Goal: Transaction & Acquisition: Purchase product/service

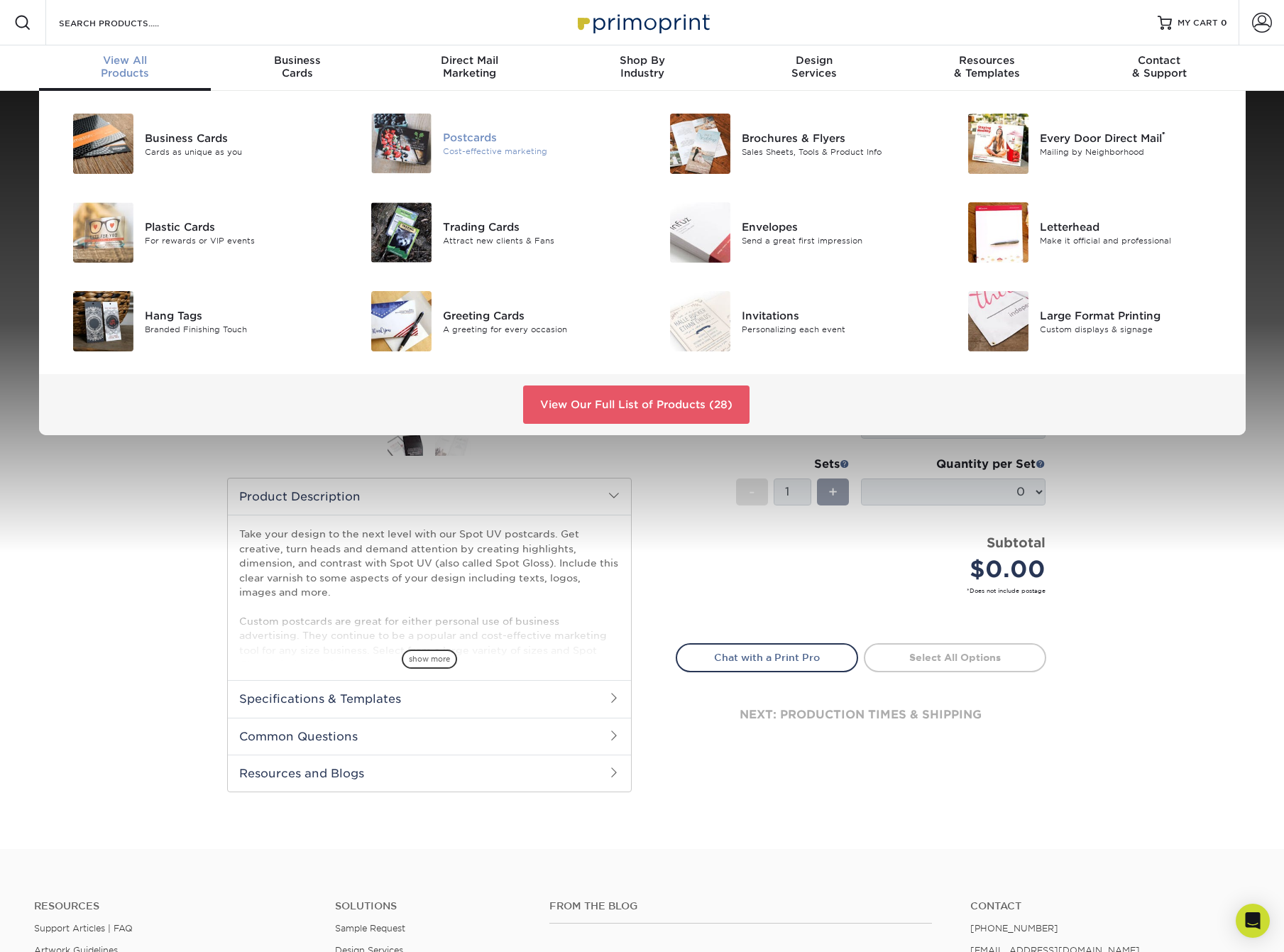
click at [407, 135] on img at bounding box center [401, 143] width 60 height 59
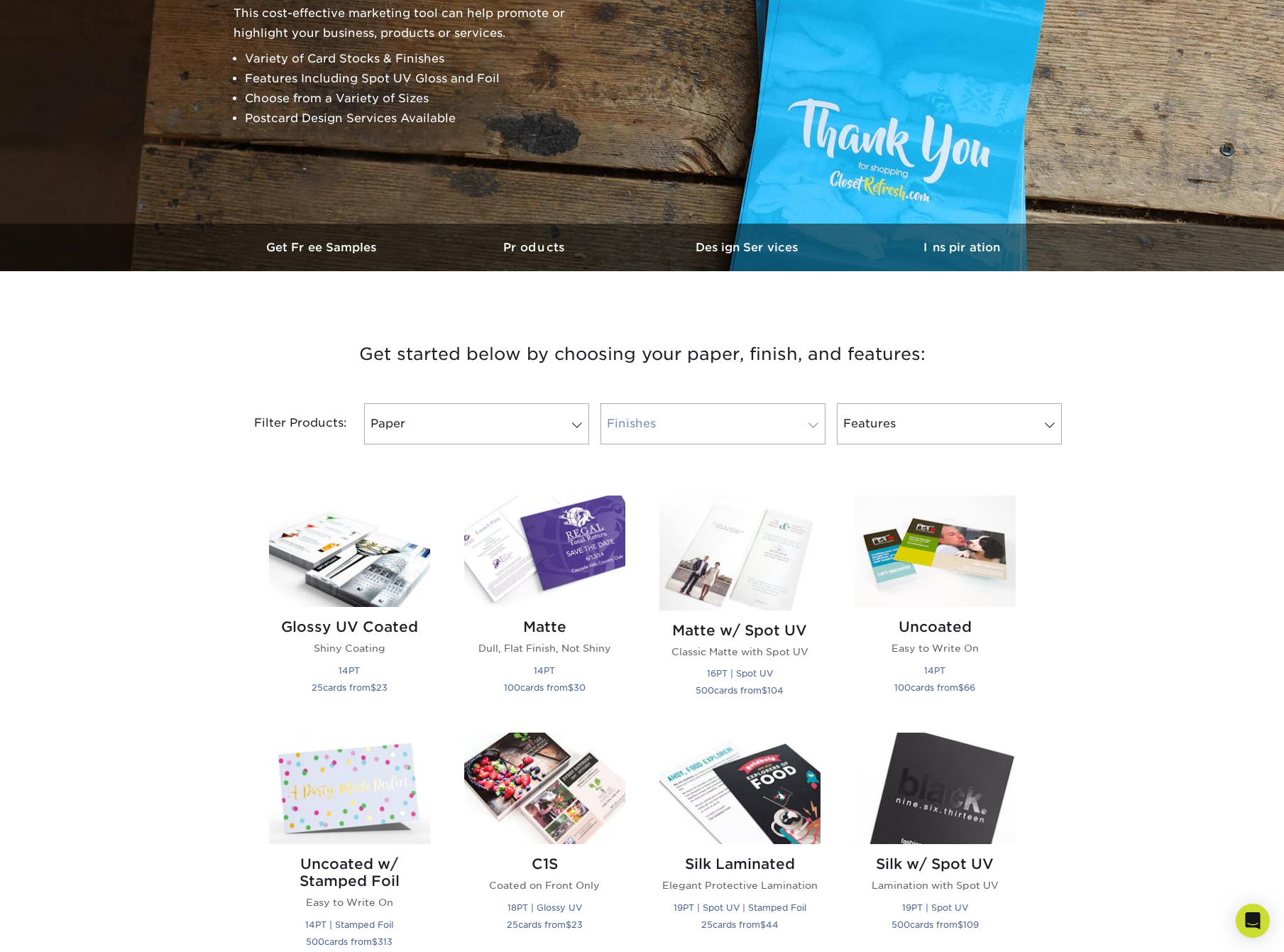
scroll to position [223, 0]
click at [818, 426] on span at bounding box center [813, 424] width 19 height 12
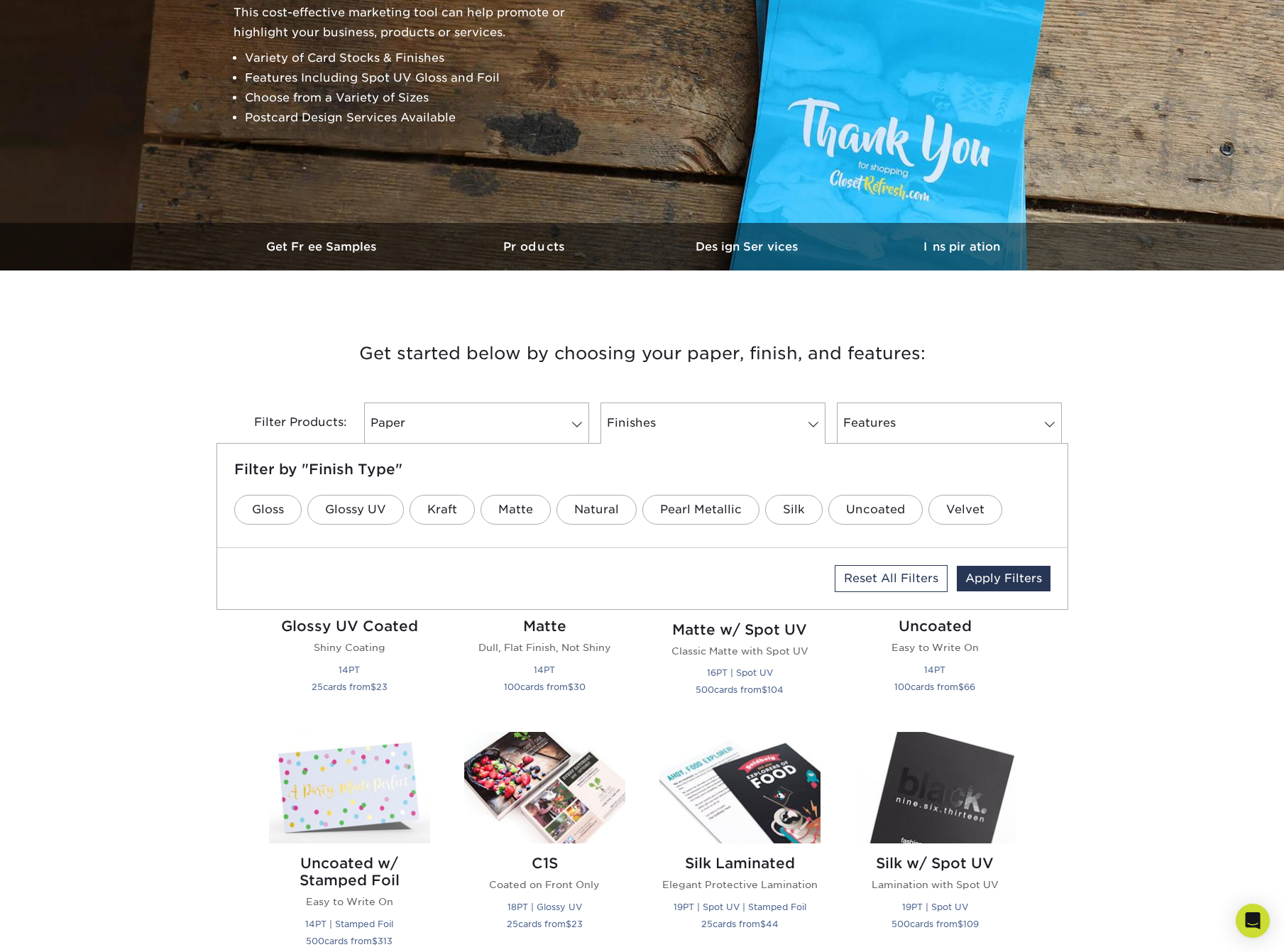
click at [656, 383] on h3 "Get started below by choosing your paper, finish, and features:" at bounding box center [642, 353] width 831 height 64
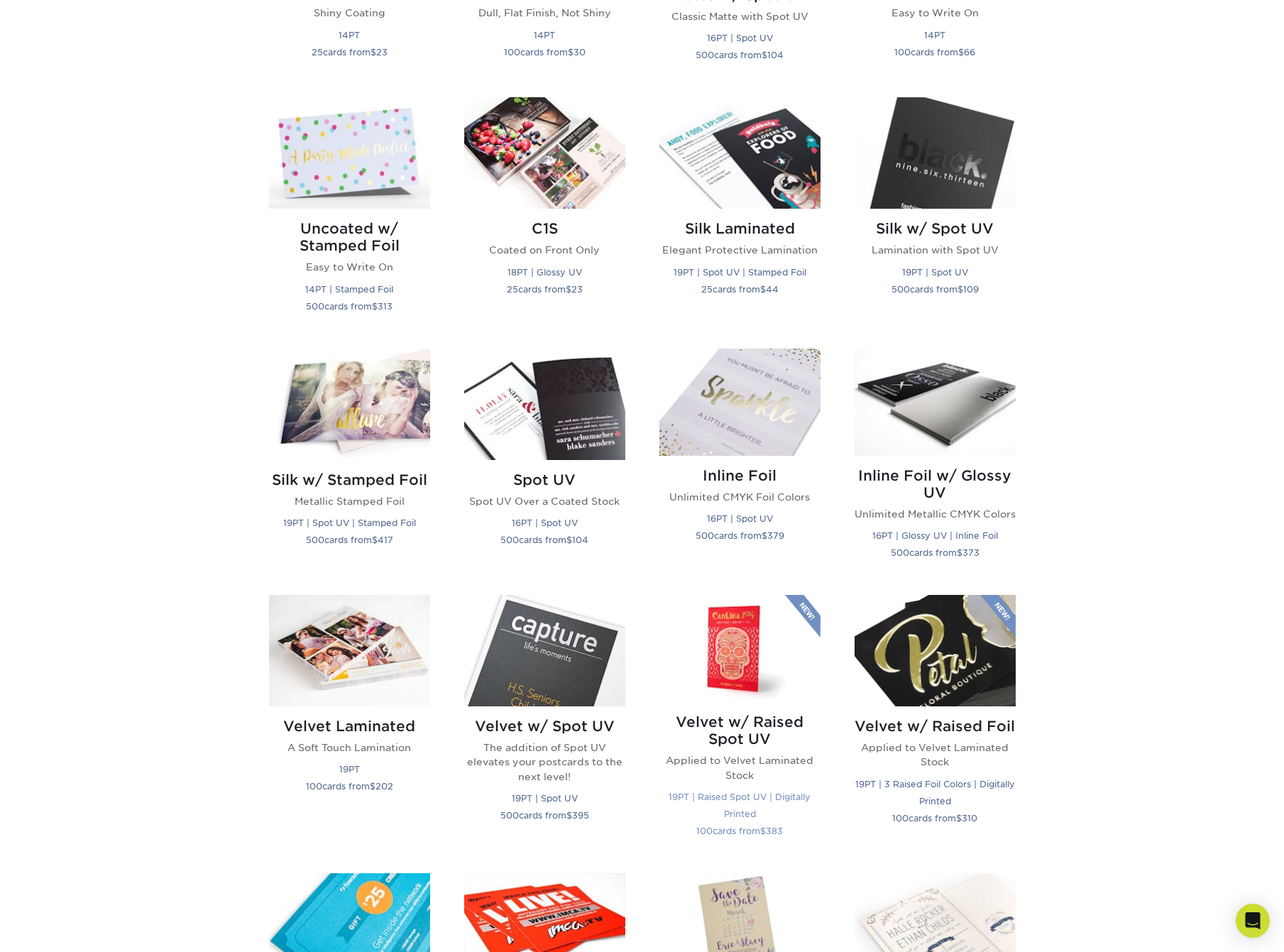
scroll to position [858, 0]
click at [731, 741] on h2 "Velvet w/ Raised Spot UV" at bounding box center [740, 730] width 161 height 34
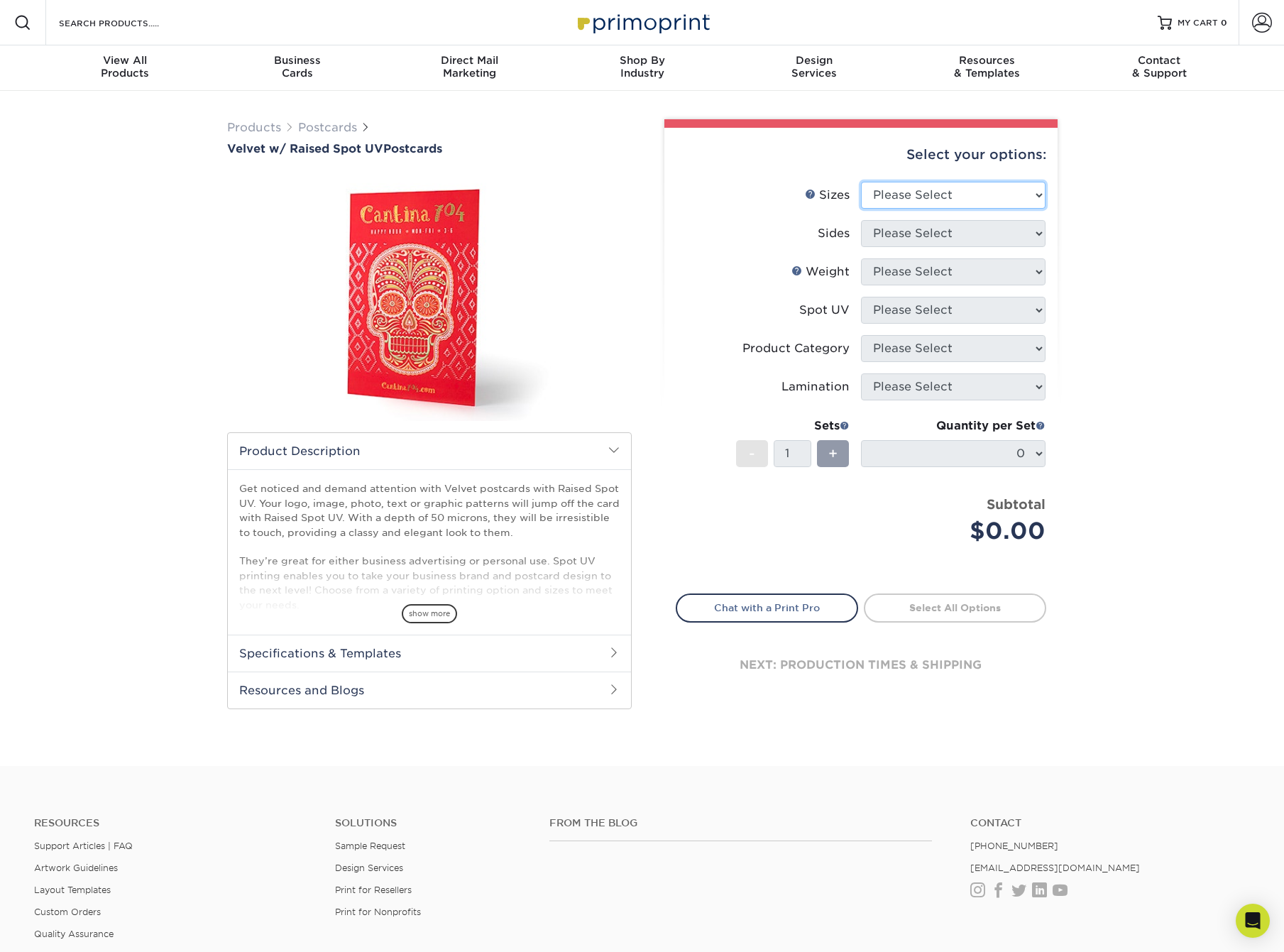
click at [974, 196] on select "Please Select 4" x 6" 5" x 7"" at bounding box center [953, 195] width 184 height 27
